Goal: Task Accomplishment & Management: Manage account settings

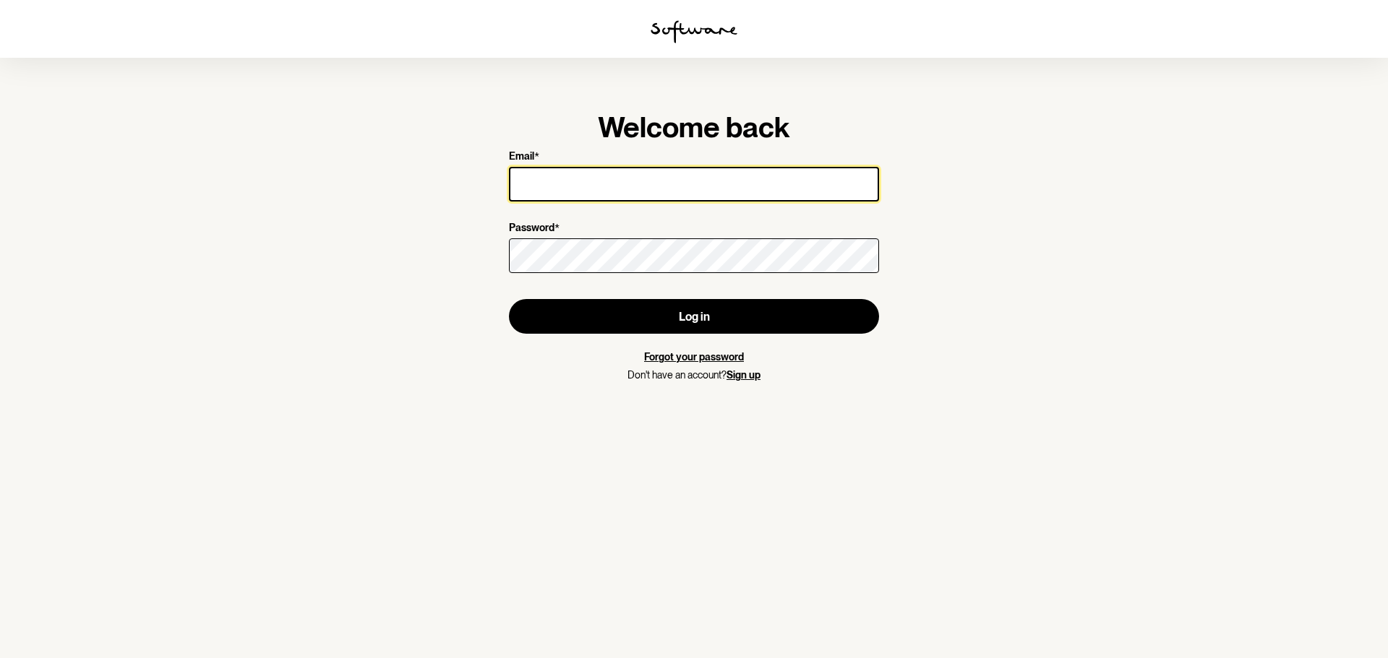
drag, startPoint x: 599, startPoint y: 184, endPoint x: 598, endPoint y: 198, distance: 14.5
click at [599, 184] on input "Email *" at bounding box center [694, 184] width 370 height 35
type input "niamhmc1994@hotmail.com"
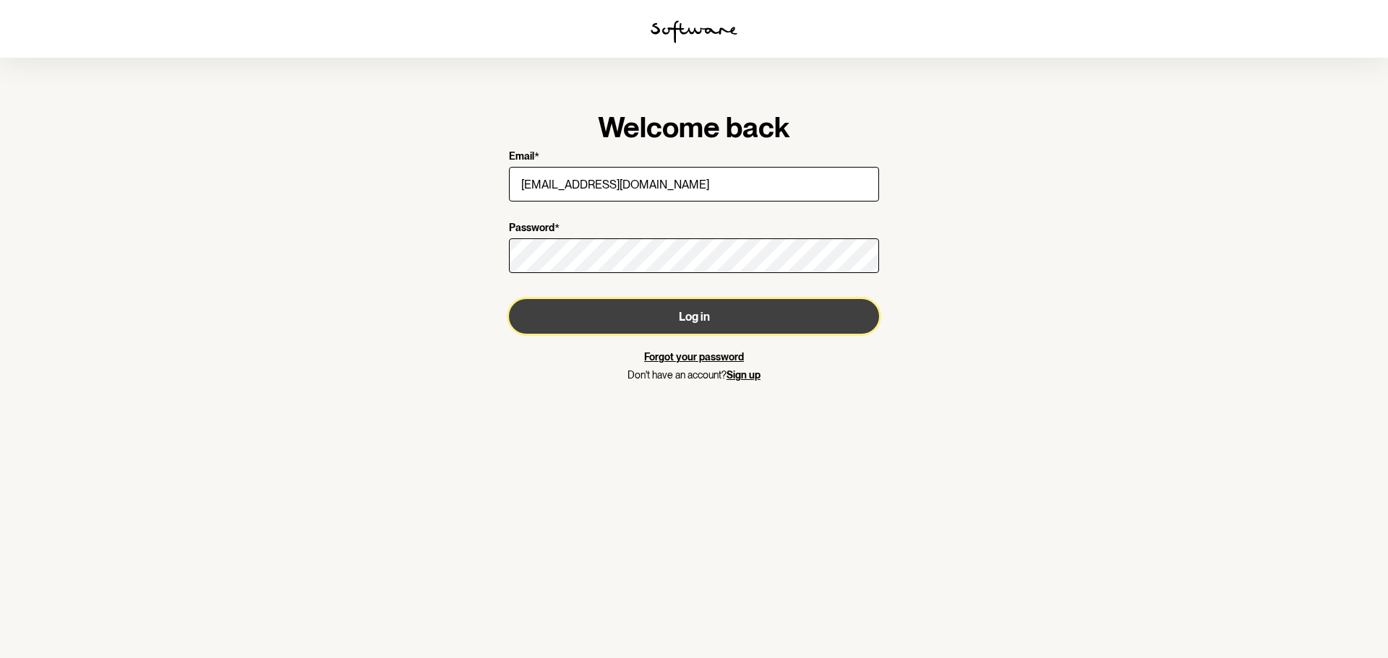
click at [668, 307] on button "Log in" at bounding box center [694, 316] width 370 height 35
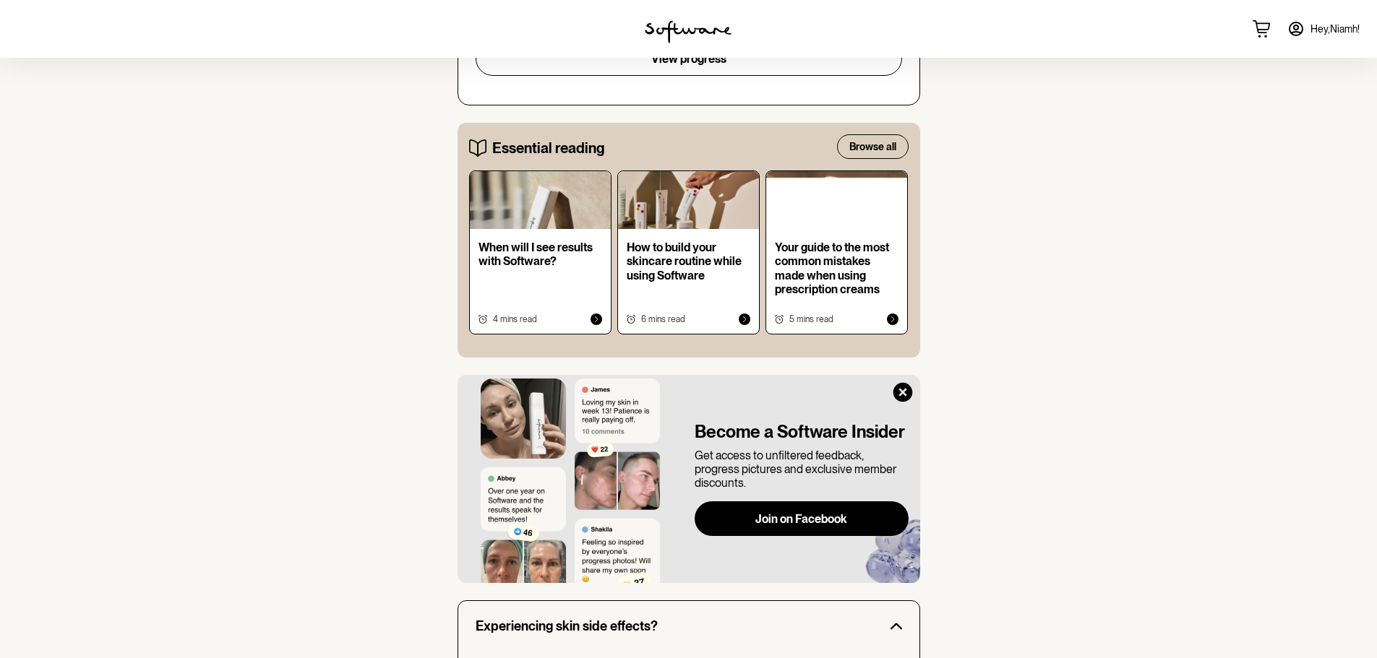
scroll to position [735, 0]
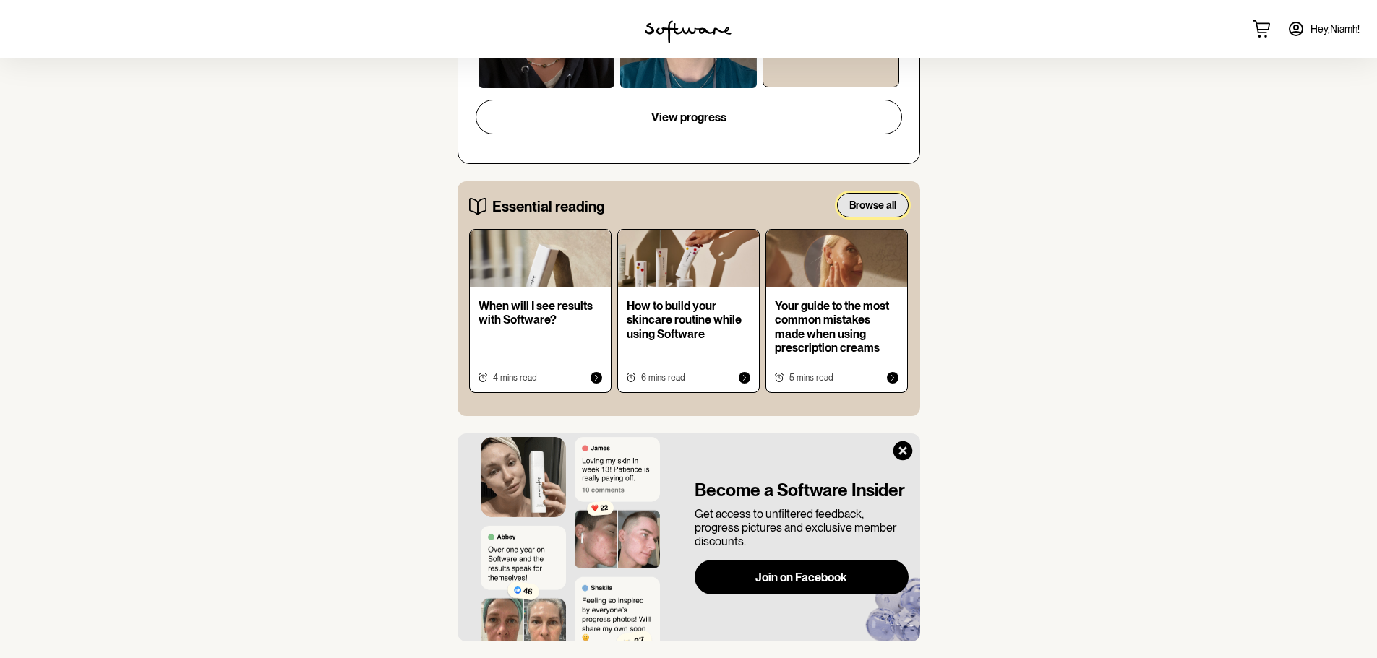
click at [884, 199] on span "Browse all" at bounding box center [872, 205] width 47 height 12
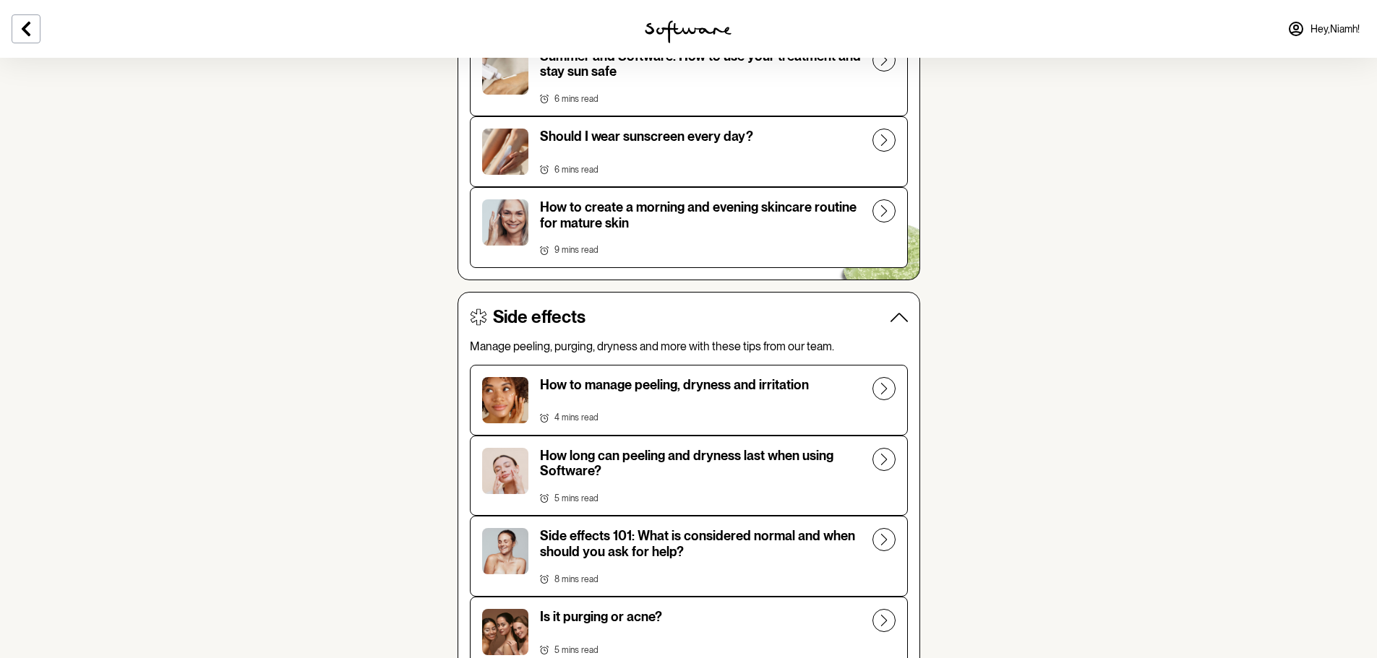
scroll to position [1012, 0]
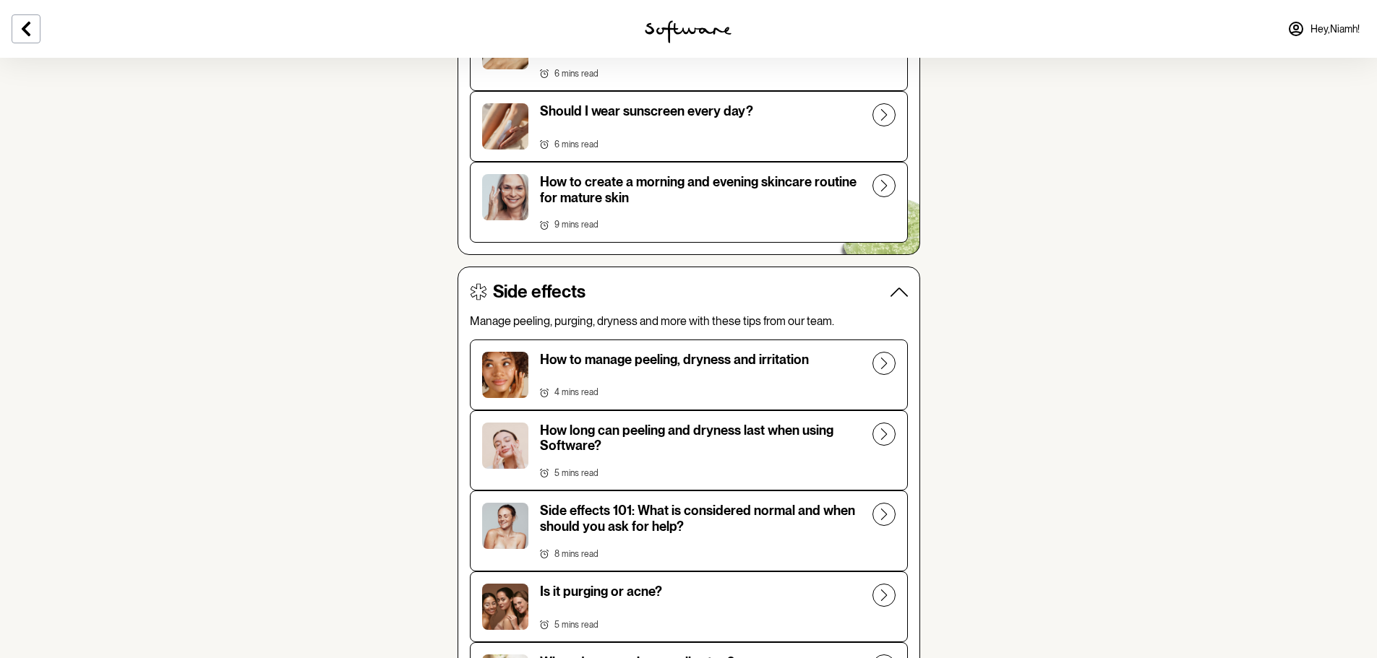
click at [869, 371] on button "How to manage peeling, dryness and irritation 4 mins read" at bounding box center [689, 375] width 438 height 71
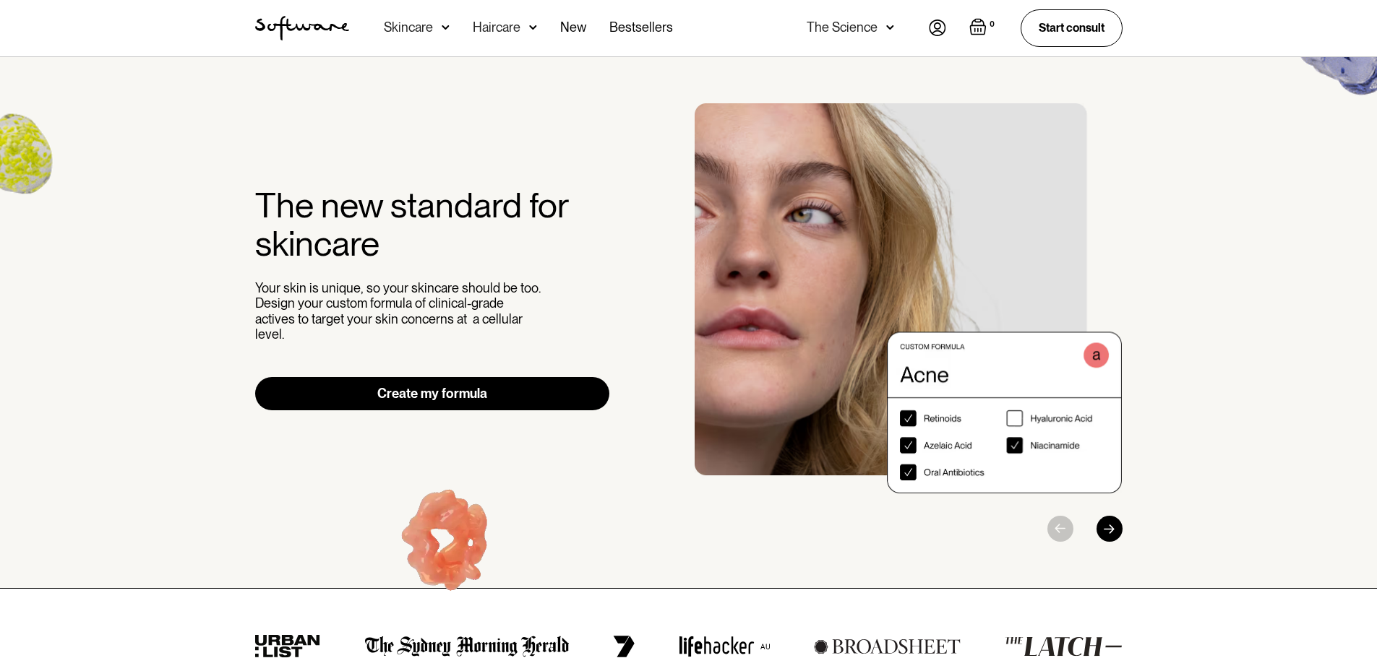
click at [937, 27] on img at bounding box center [937, 28] width 17 height 17
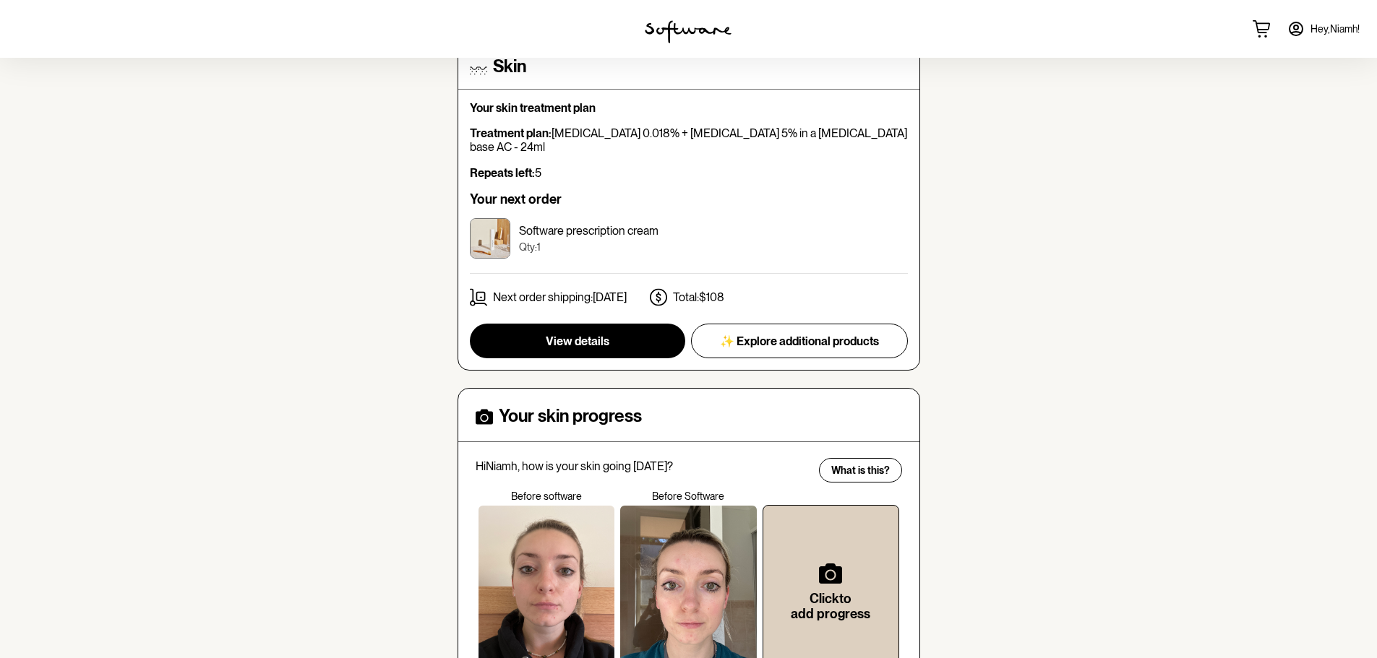
scroll to position [145, 0]
click at [576, 334] on span "View details" at bounding box center [578, 341] width 64 height 14
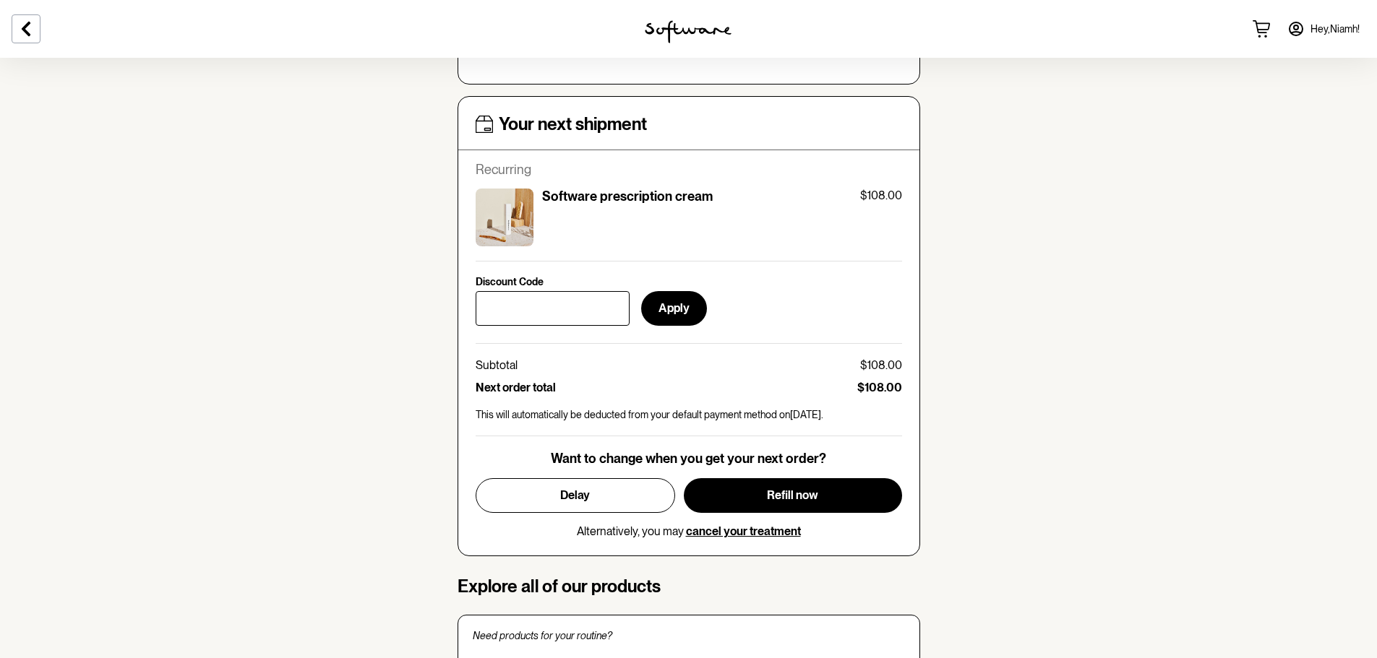
scroll to position [506, 0]
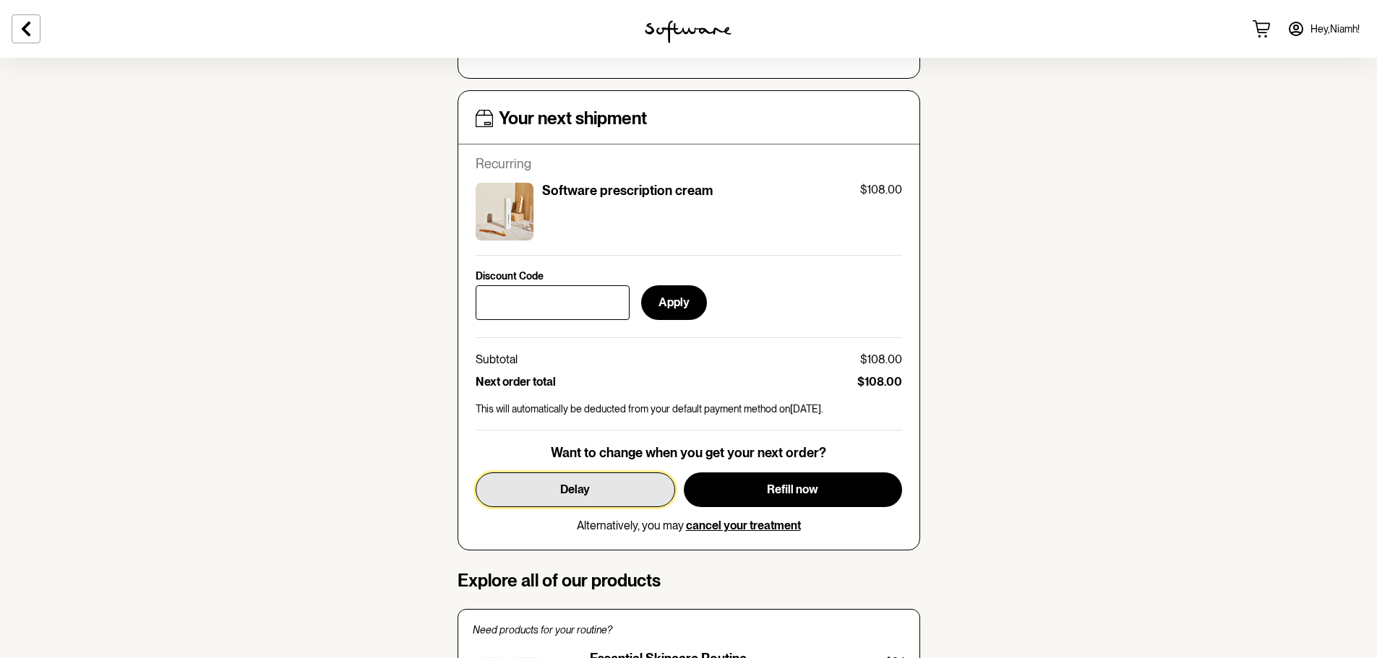
click at [575, 494] on span "Delay" at bounding box center [575, 490] width 30 height 14
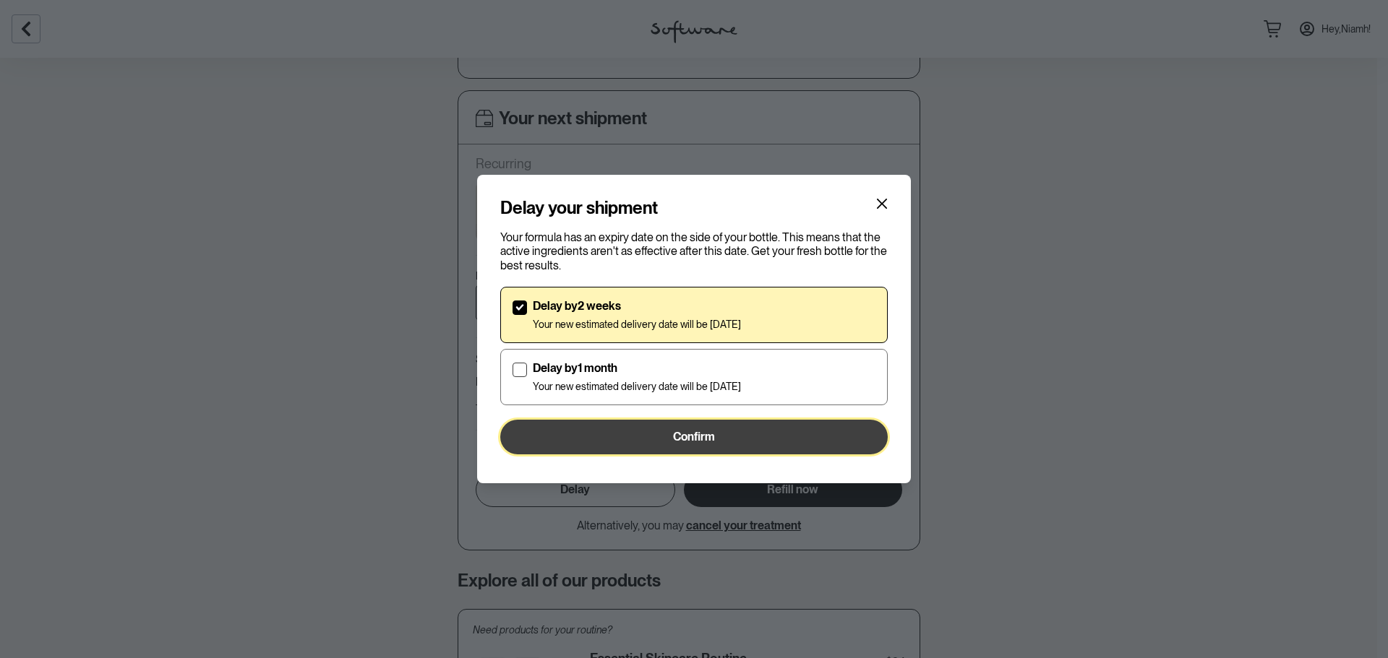
click at [645, 435] on button "Confirm" at bounding box center [693, 437] width 387 height 35
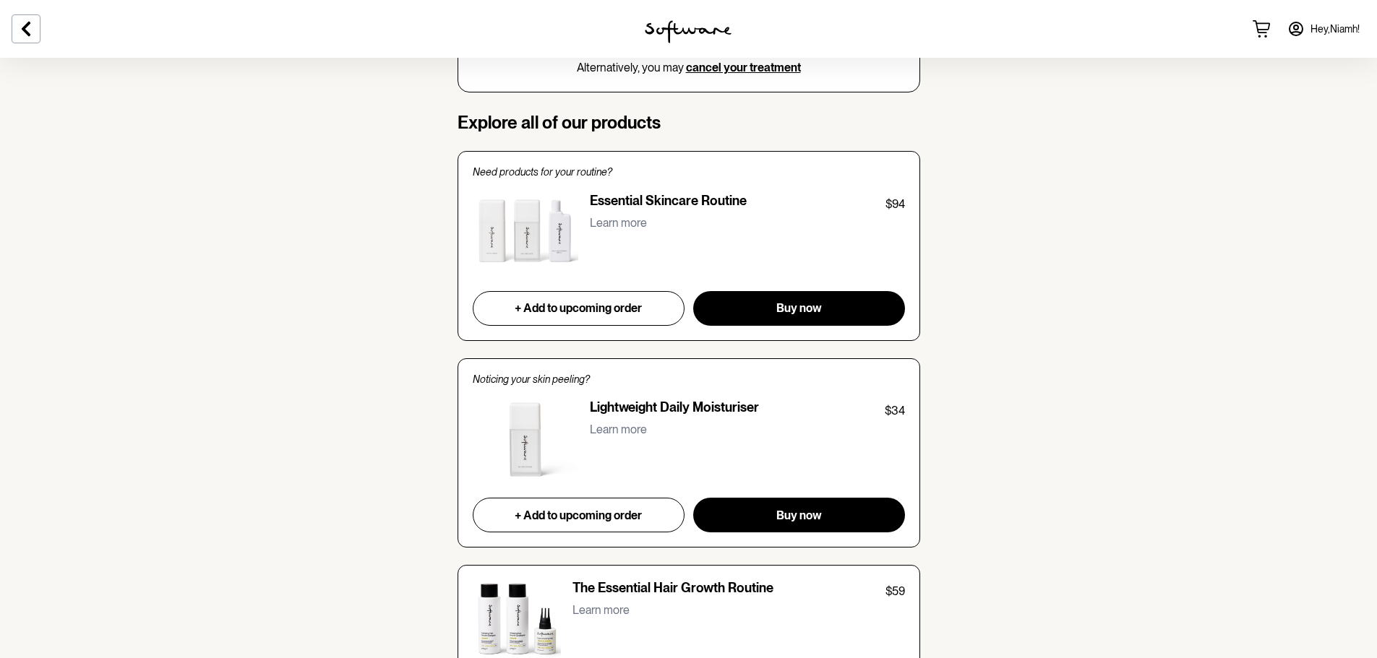
scroll to position [1084, 0]
